Goal: Task Accomplishment & Management: Manage account settings

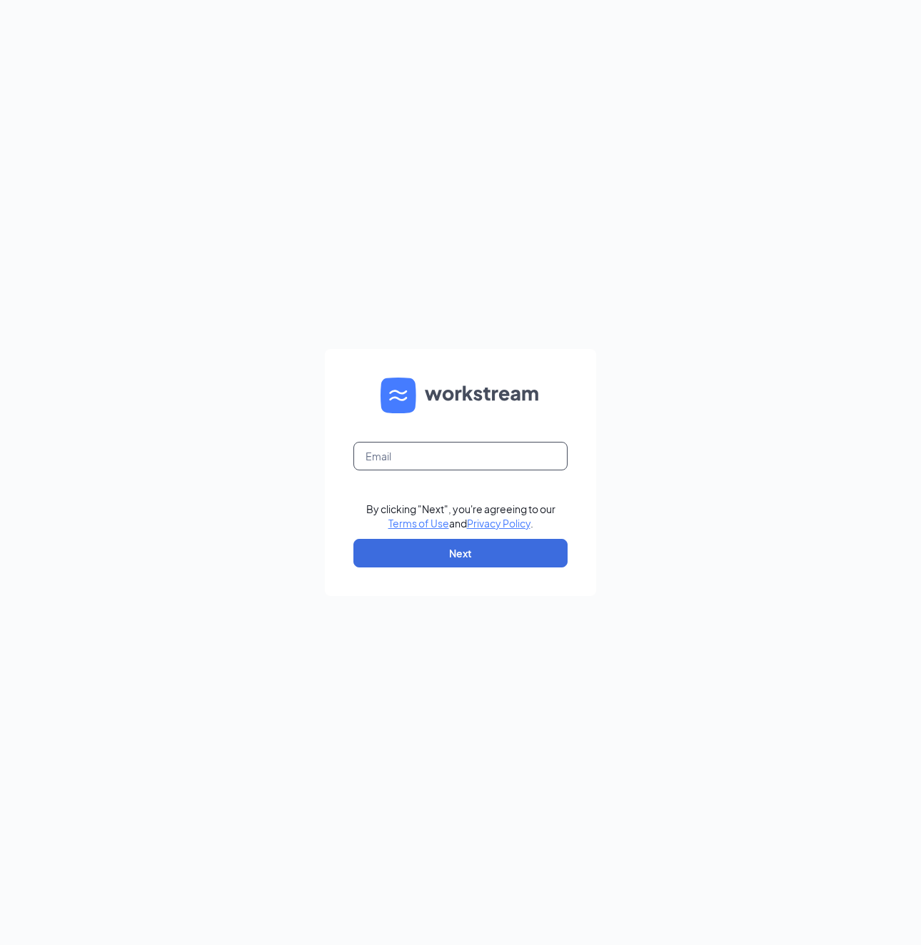
click at [396, 456] on input "text" at bounding box center [460, 456] width 214 height 29
type input "mwagila75@gmail.com"
click at [466, 553] on button "Next" at bounding box center [460, 553] width 214 height 29
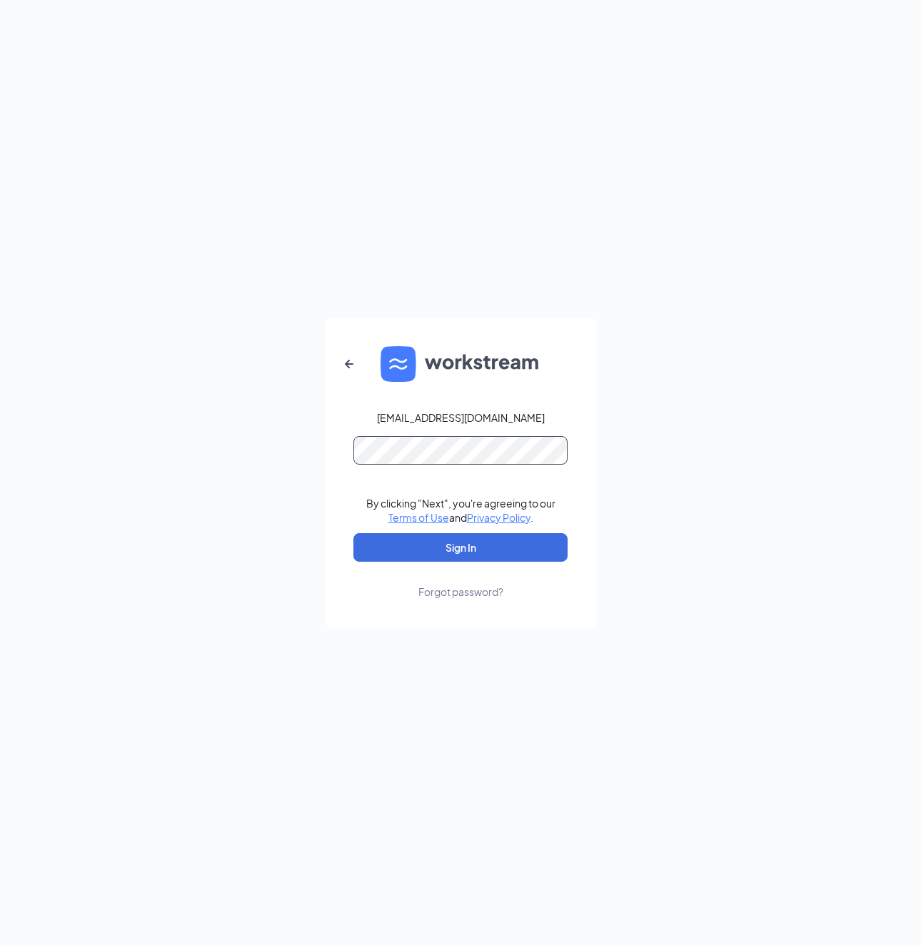
click at [353, 533] on button "Sign In" at bounding box center [460, 547] width 214 height 29
click at [454, 558] on button "Sign In" at bounding box center [460, 547] width 214 height 29
click at [353, 533] on button "Sign In" at bounding box center [460, 547] width 214 height 29
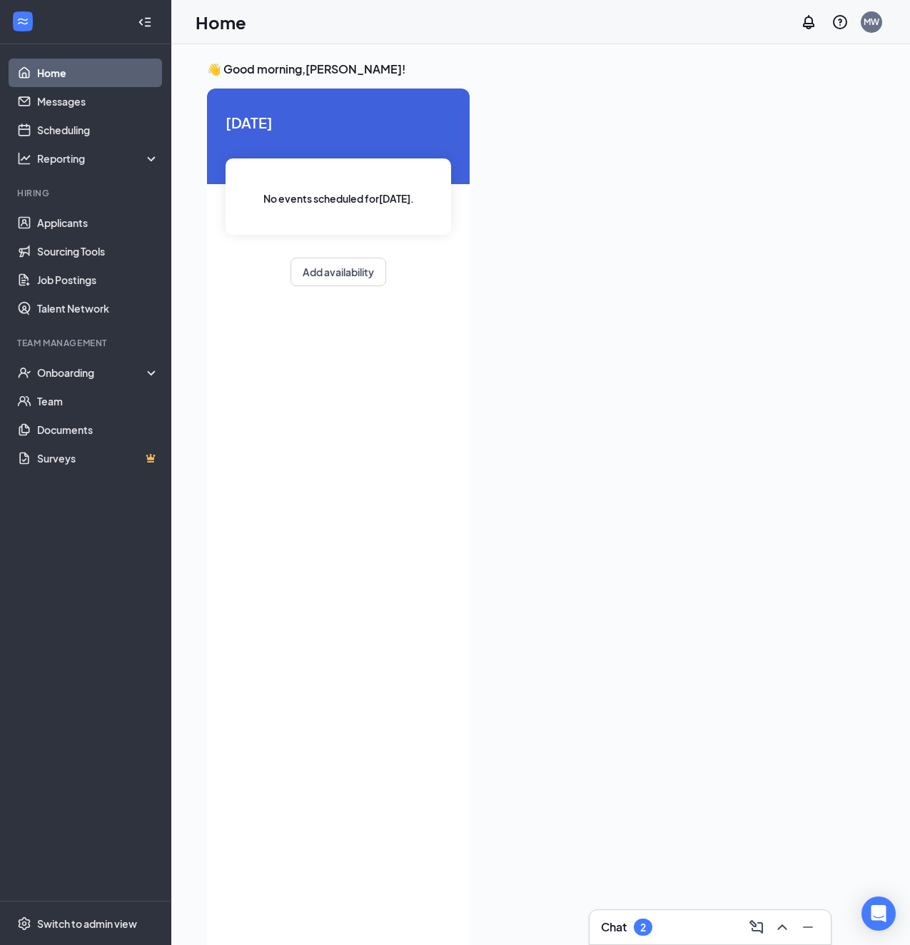
click at [363, 217] on div "No events scheduled for [DATE] ." at bounding box center [339, 196] width 226 height 76
click at [84, 221] on link "Applicants" at bounding box center [98, 222] width 122 height 29
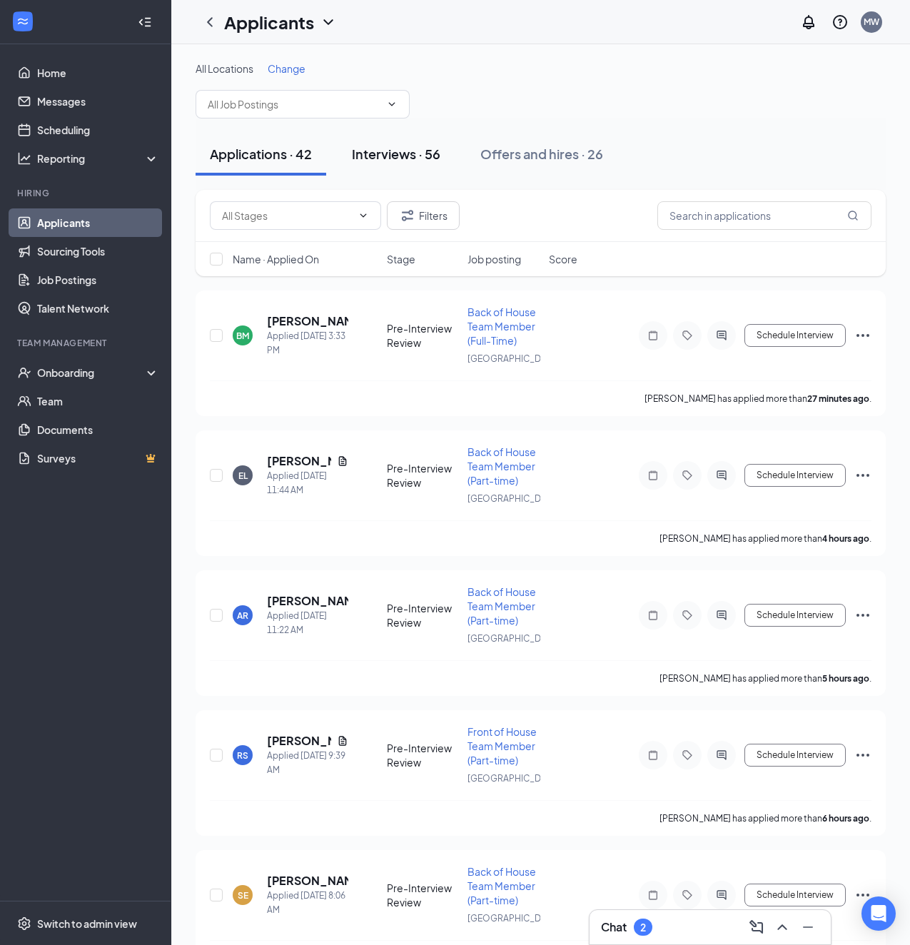
click at [376, 166] on button "Interviews · 56" at bounding box center [396, 154] width 117 height 43
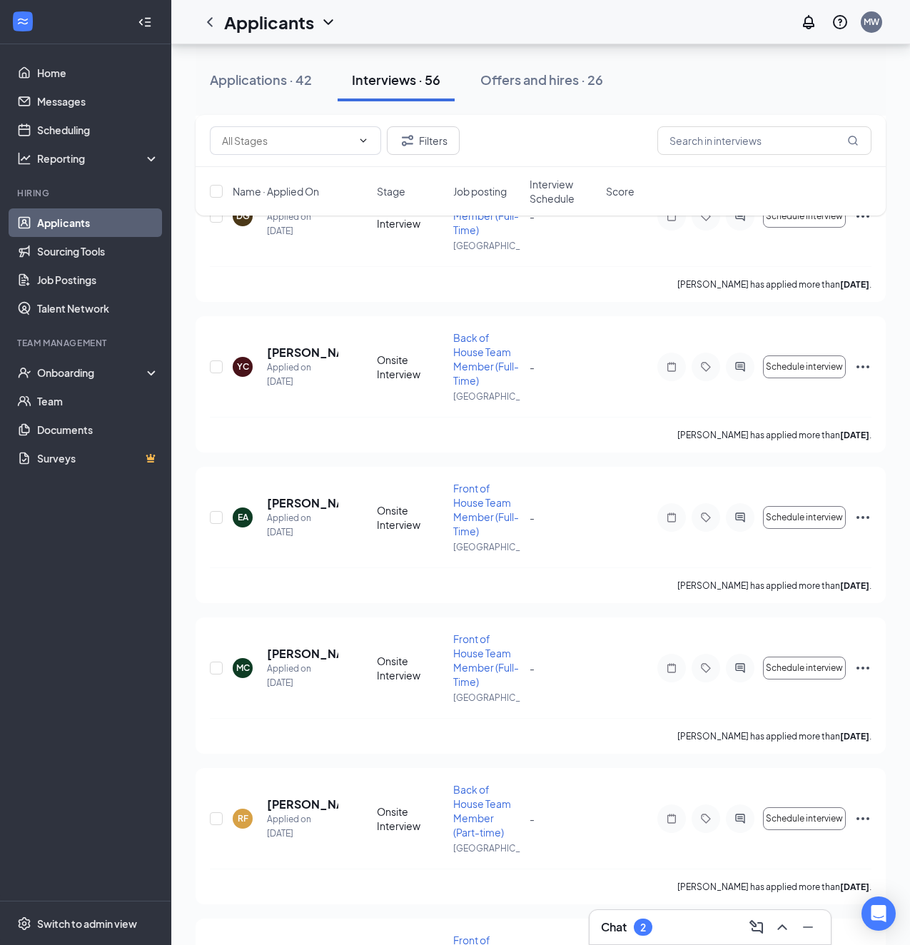
scroll to position [7493, 0]
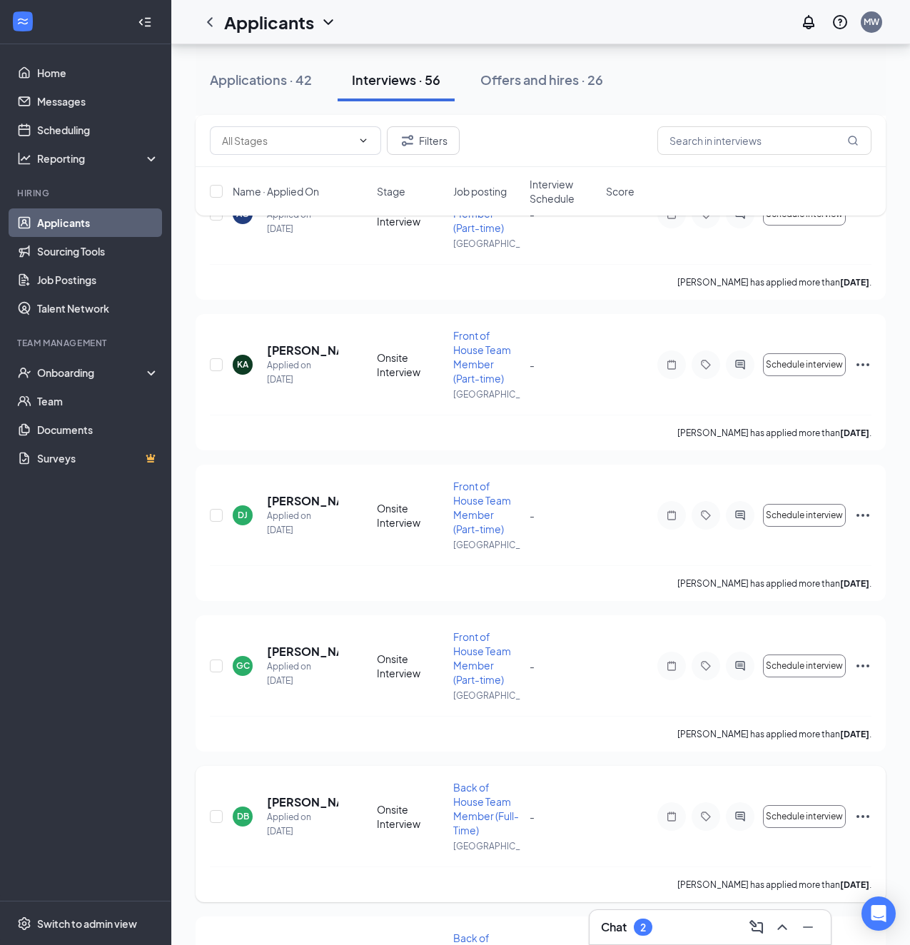
scroll to position [4780, 0]
